Goal: Transaction & Acquisition: Purchase product/service

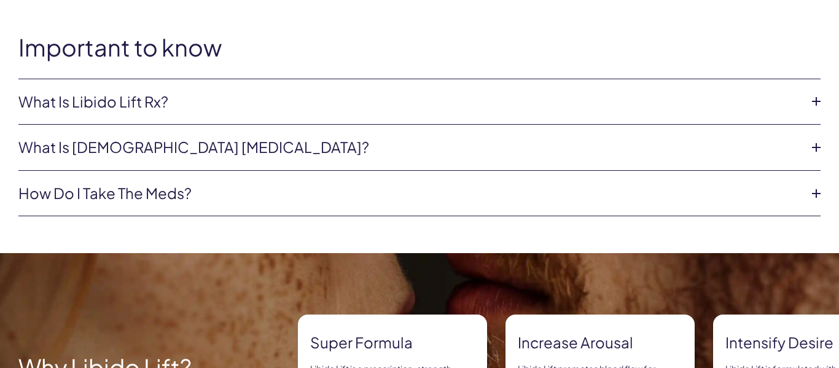
scroll to position [565, 0]
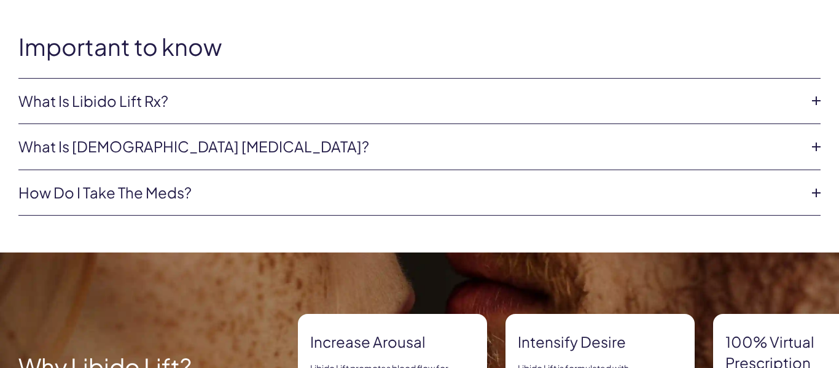
click at [813, 141] on icon at bounding box center [816, 147] width 18 height 18
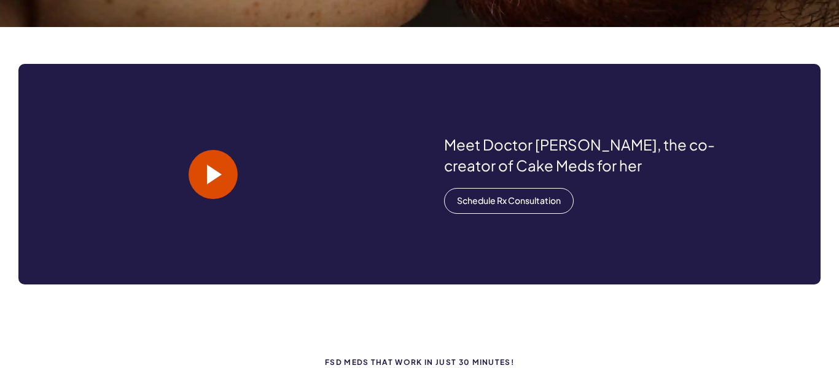
scroll to position [1076, 0]
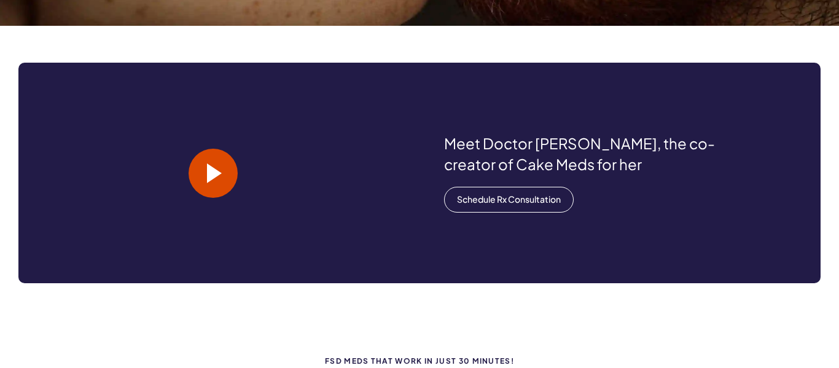
click at [211, 170] on span at bounding box center [214, 173] width 15 height 20
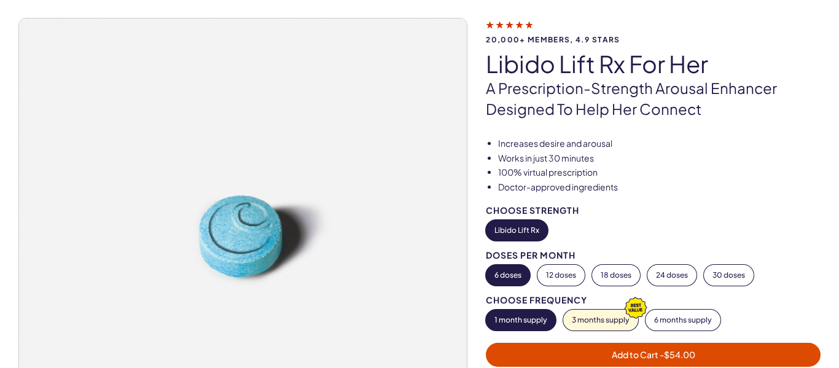
scroll to position [79, 0]
